Goal: Register for event/course

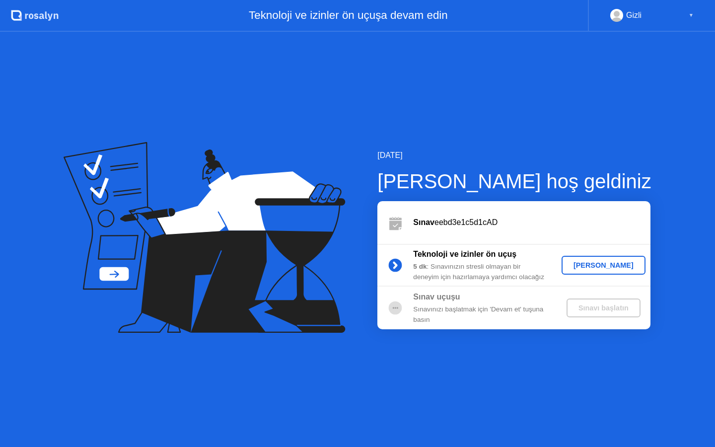
click at [593, 267] on div "[PERSON_NAME]" at bounding box center [604, 265] width 76 height 8
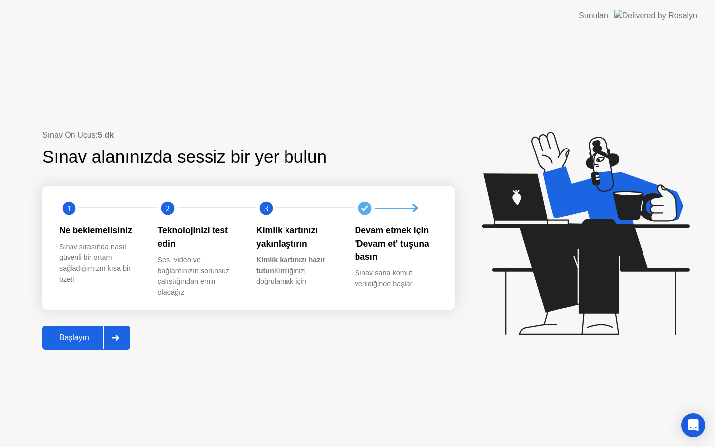
click at [76, 342] on div "Başlayın" at bounding box center [74, 337] width 58 height 9
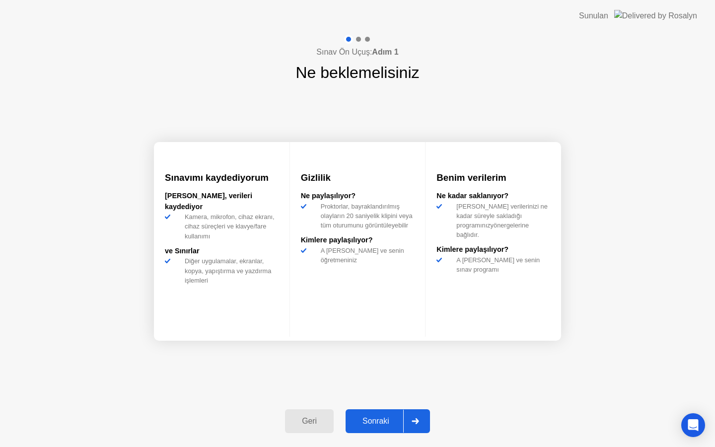
click at [76, 342] on div "Sınav Ön Uçuş: Adım 1 Ne beklemelisiniz Sınavımı kaydediyorum [PERSON_NAME], ve…" at bounding box center [357, 239] width 715 height 415
click at [377, 418] on div "Sonraki" at bounding box center [376, 421] width 55 height 9
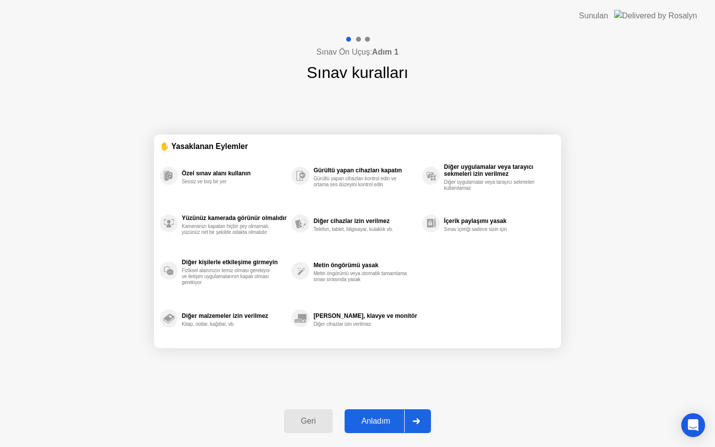
click at [378, 418] on div "Anladım" at bounding box center [376, 421] width 57 height 9
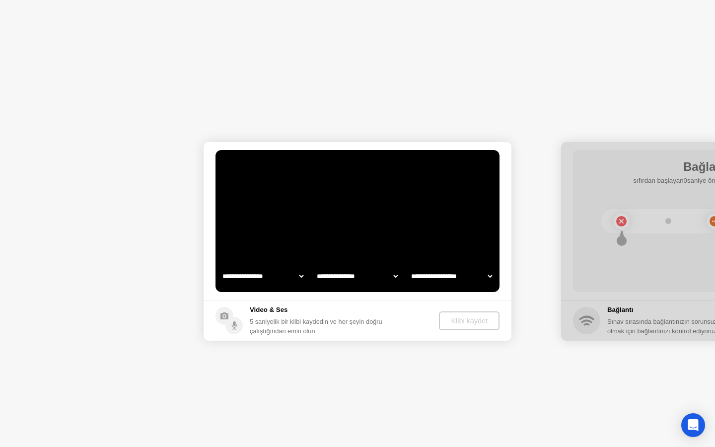
select select "**********"
select select "*******"
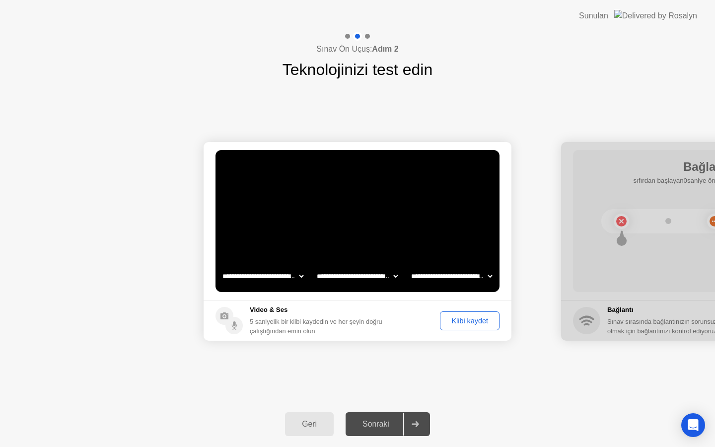
click at [468, 328] on button "Klibi kaydet" at bounding box center [470, 320] width 60 height 19
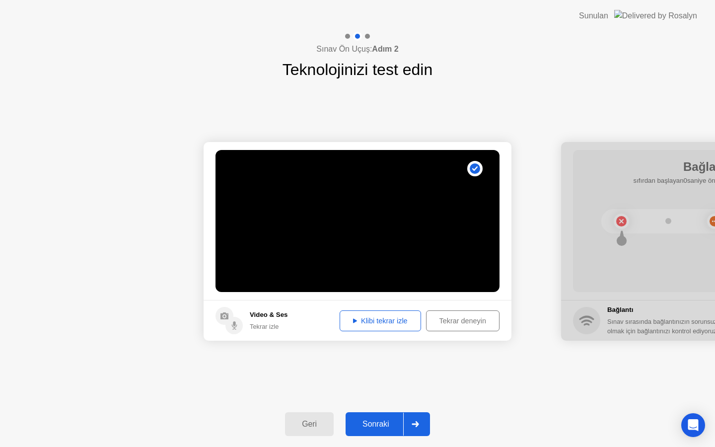
click at [383, 420] on div "Sonraki" at bounding box center [376, 424] width 55 height 9
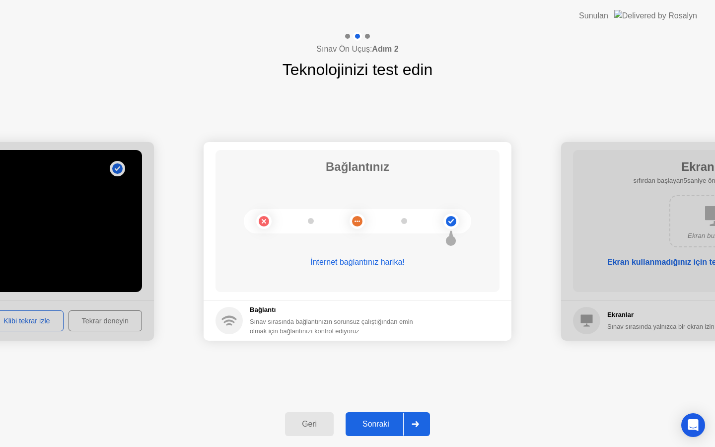
click at [380, 423] on div "Sonraki" at bounding box center [376, 424] width 55 height 9
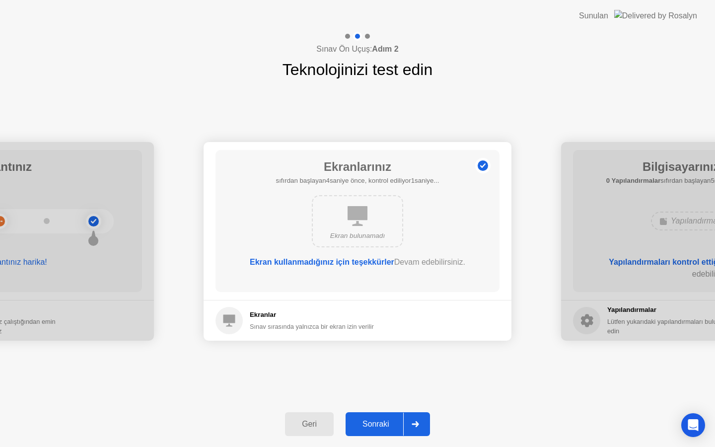
click at [396, 424] on div "Sonraki" at bounding box center [376, 424] width 55 height 9
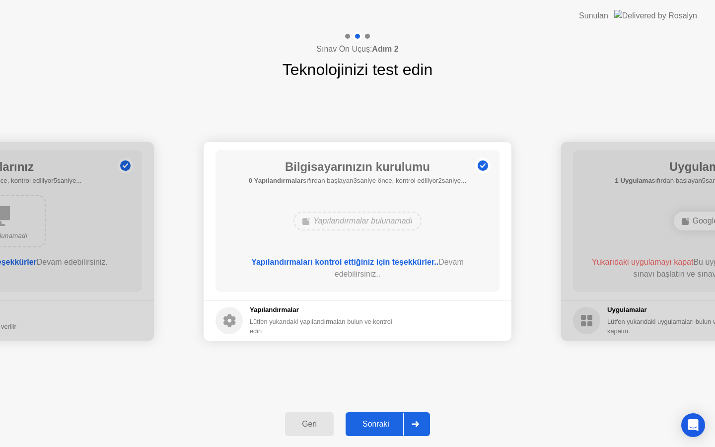
click at [389, 426] on div "Sonraki" at bounding box center [376, 424] width 55 height 9
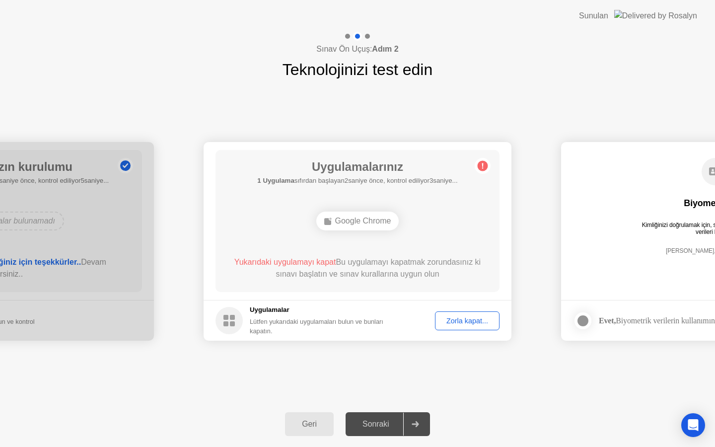
click at [455, 322] on div "Zorla kapat..." at bounding box center [468, 321] width 58 height 8
click at [390, 423] on div "Sonraki" at bounding box center [376, 424] width 55 height 9
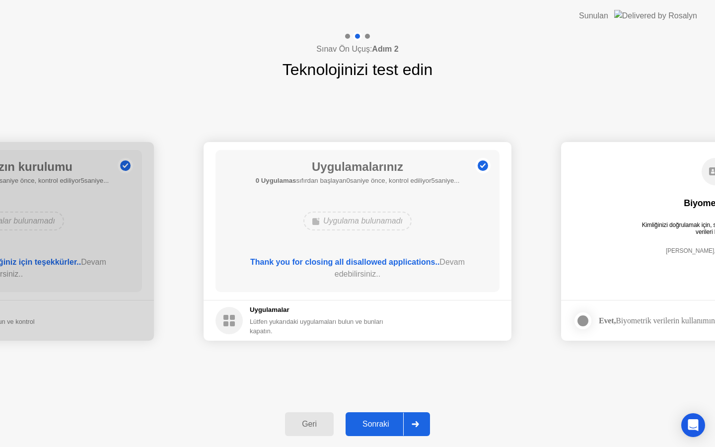
click at [404, 425] on div at bounding box center [415, 424] width 24 height 23
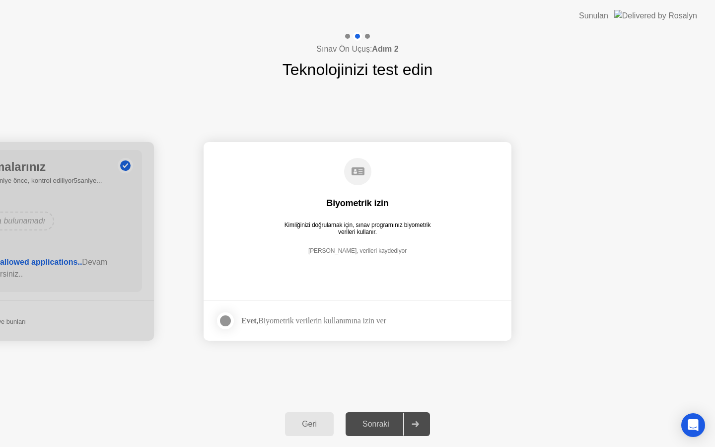
click at [223, 323] on div at bounding box center [226, 321] width 12 height 12
click at [375, 416] on button "Sonraki" at bounding box center [388, 424] width 84 height 24
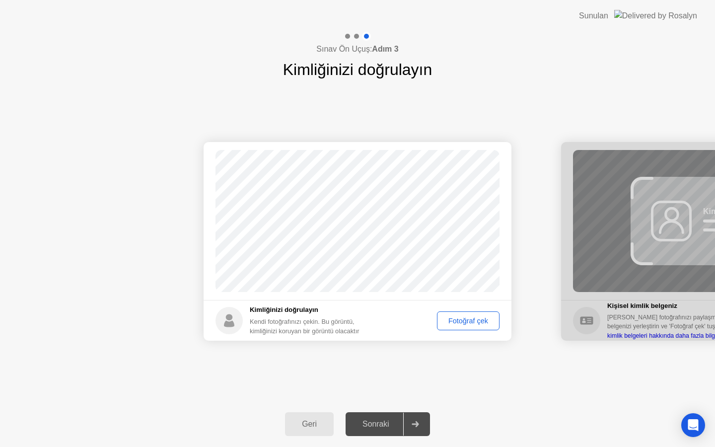
click at [471, 317] on div "Fotoğraf çek" at bounding box center [469, 321] width 56 height 8
click at [462, 321] on div "Tekrar çek" at bounding box center [471, 321] width 49 height 8
click at [461, 317] on div "Fotoğraf çek" at bounding box center [469, 321] width 56 height 8
click at [382, 422] on div "Sonraki" at bounding box center [376, 424] width 55 height 9
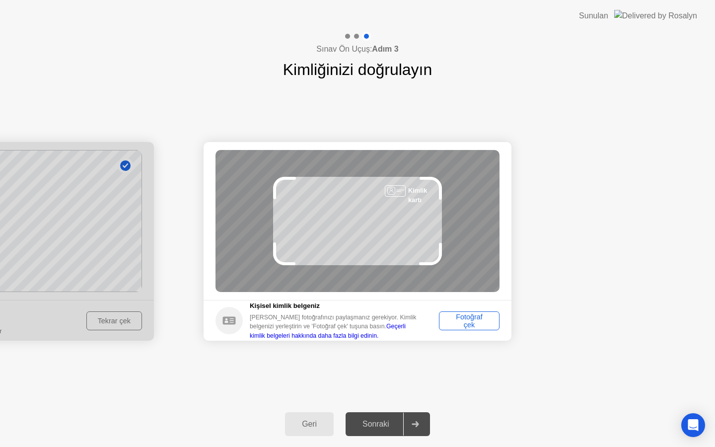
click at [479, 321] on div "Fotoğraf çek" at bounding box center [470, 321] width 54 height 16
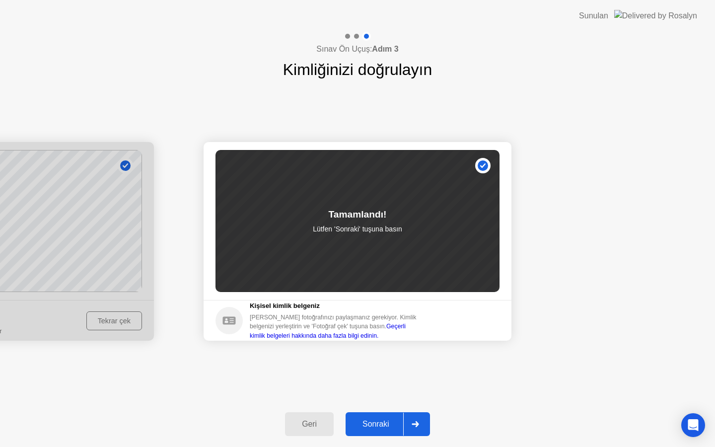
click at [376, 434] on button "Sonraki" at bounding box center [388, 424] width 84 height 24
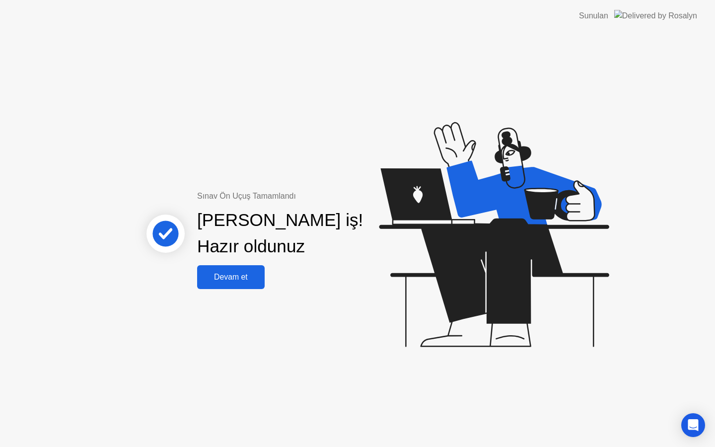
click at [246, 283] on button "Devam et" at bounding box center [231, 277] width 68 height 24
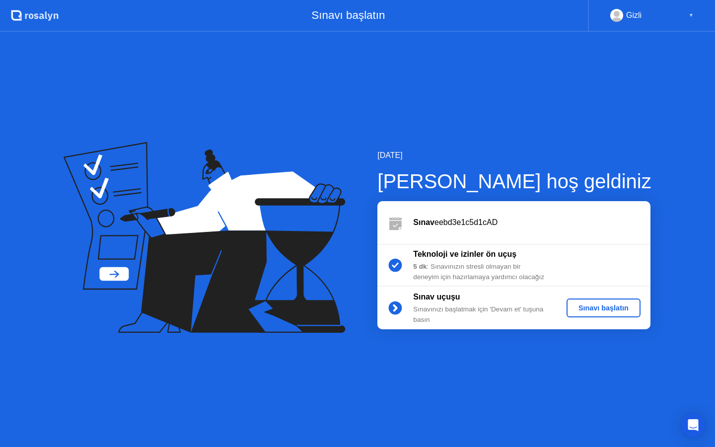
click at [603, 309] on div "Sınavı başlatın" at bounding box center [604, 308] width 66 height 8
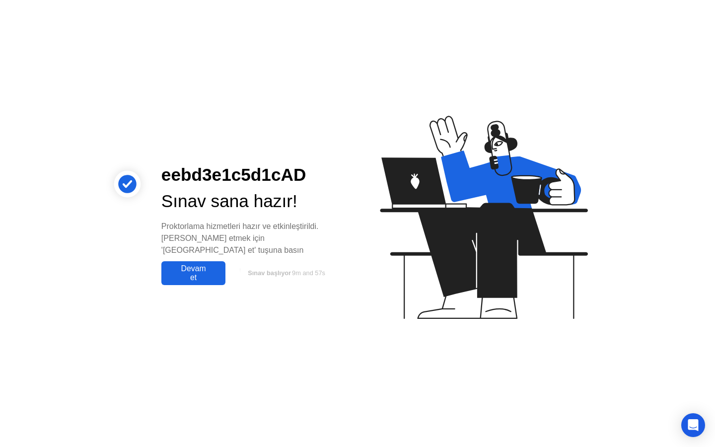
click at [199, 272] on div "Devam et" at bounding box center [193, 273] width 58 height 18
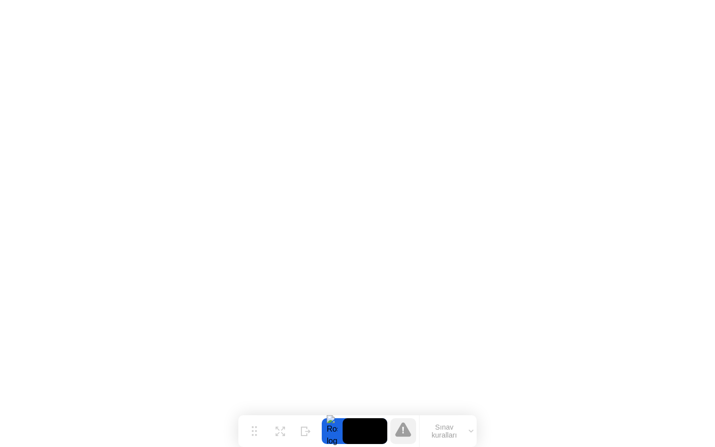
click at [443, 434] on button "Sınav kuralları" at bounding box center [448, 431] width 57 height 17
